Goal: Navigation & Orientation: Find specific page/section

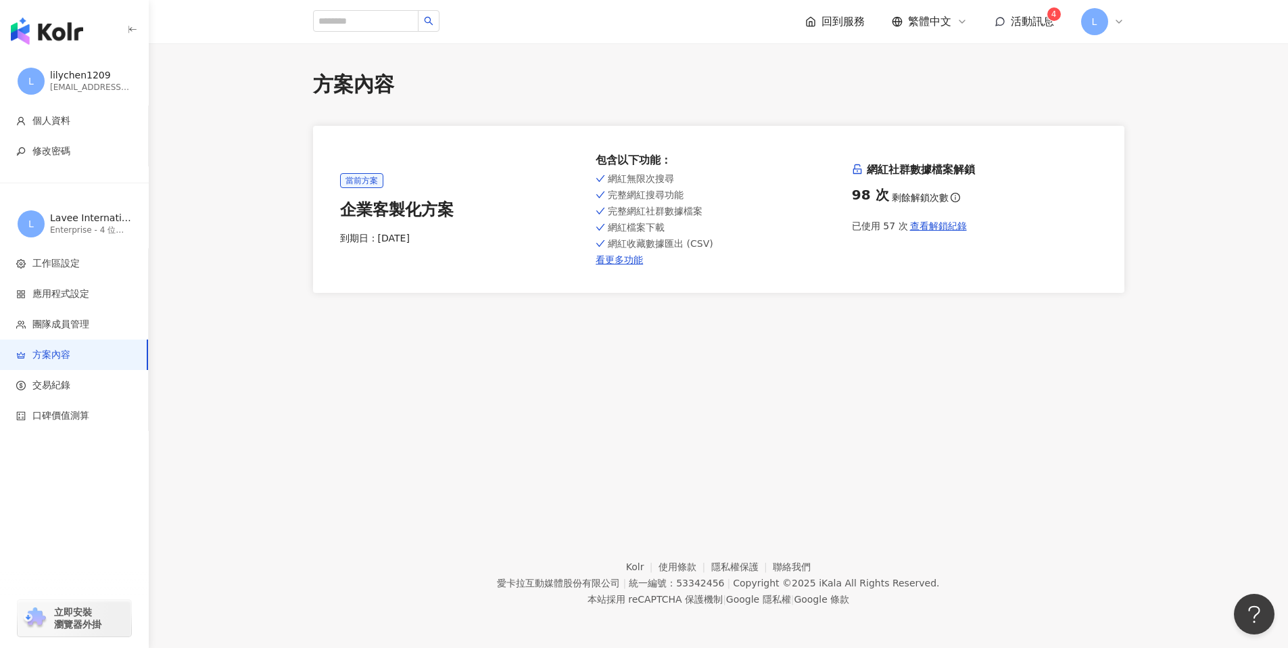
click at [1022, 22] on span "活動訊息" at bounding box center [1032, 21] width 43 height 13
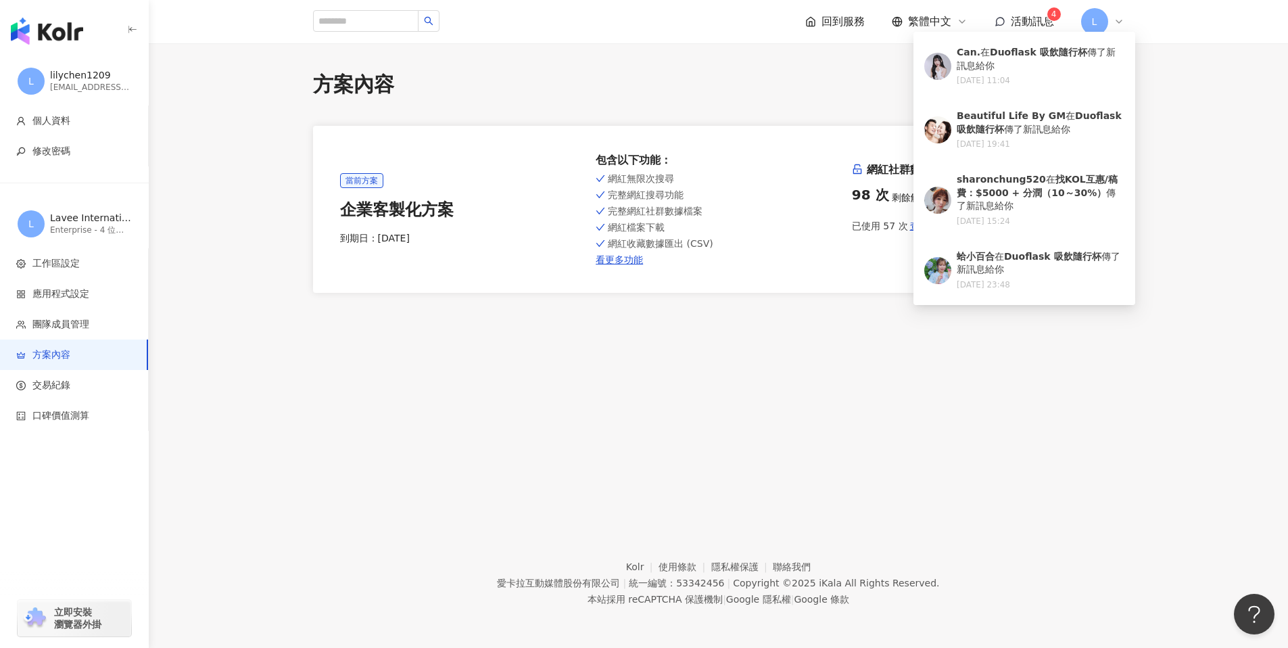
click at [1188, 60] on div "方案內容 當前方案 企業客製化方案 到期日： [DATE] 包含以下功能 ： 網紅無限次搜尋 完整網紅搜尋功能 完整網紅社群數據檔案 網紅檔案下載 網紅收藏數…" at bounding box center [718, 270] width 1139 height 454
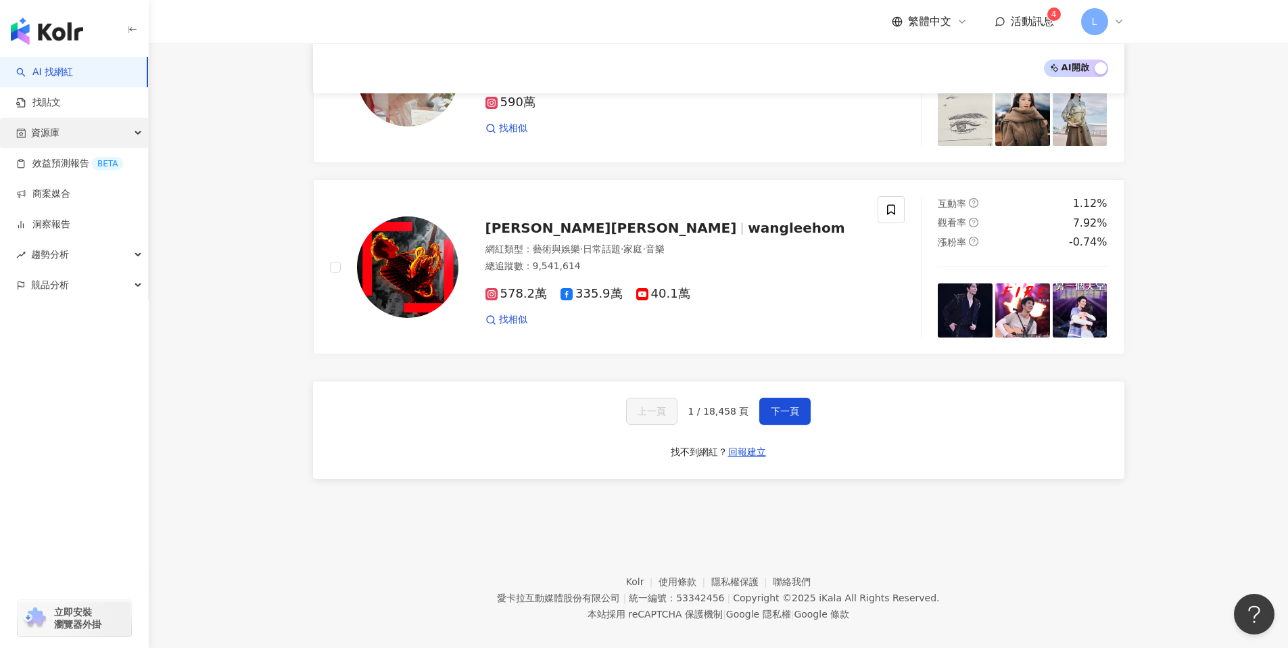
scroll to position [2170, 0]
click at [70, 201] on link "商案媒合" at bounding box center [43, 194] width 54 height 14
